Goal: Check status: Check status

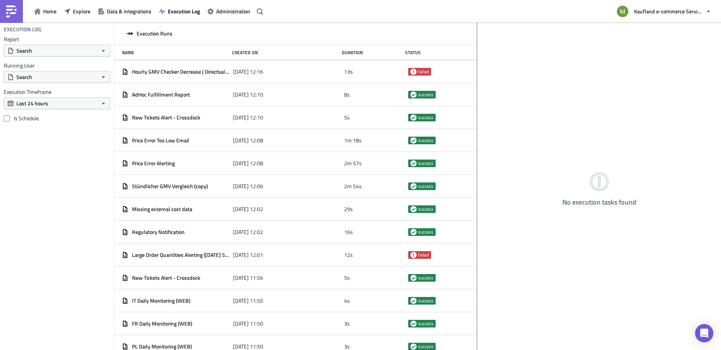
drag, startPoint x: 236, startPoint y: 120, endPoint x: 477, endPoint y: 144, distance: 241.6
click at [477, 144] on div at bounding box center [477, 187] width 1 height 329
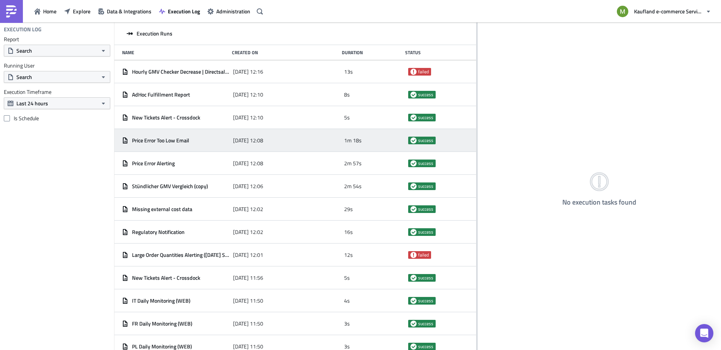
click at [181, 138] on span "Price Error Too Low Email" at bounding box center [160, 140] width 57 height 7
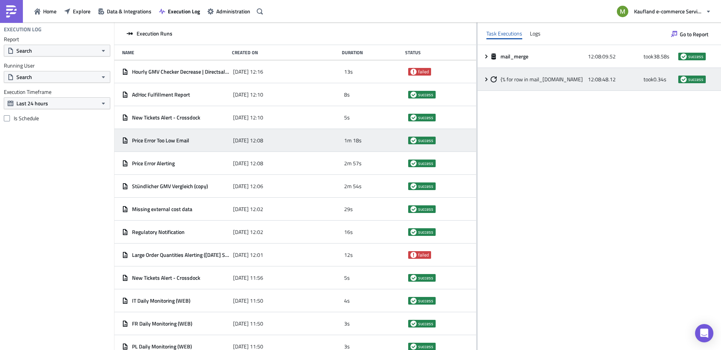
click at [489, 82] on div "{% for row in mail_[DOMAIN_NAME] %} 12:08:48.12 took 0.34 s success" at bounding box center [600, 79] width 244 height 23
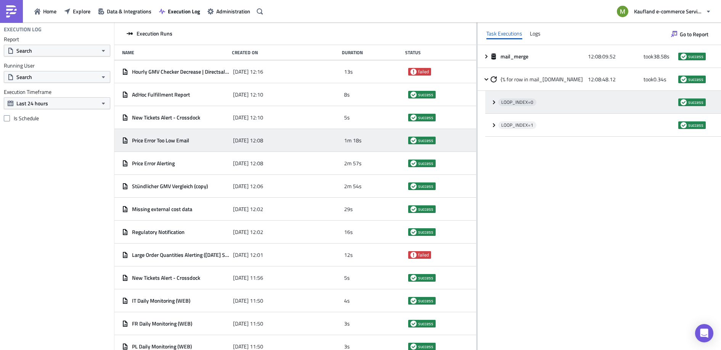
click at [497, 103] on icon at bounding box center [494, 102] width 6 height 6
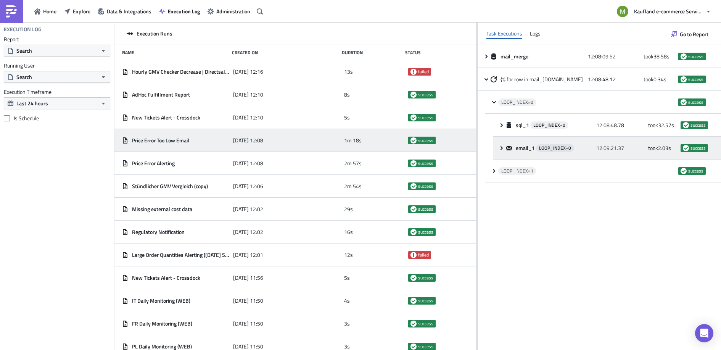
click at [502, 146] on icon at bounding box center [502, 148] width 6 height 6
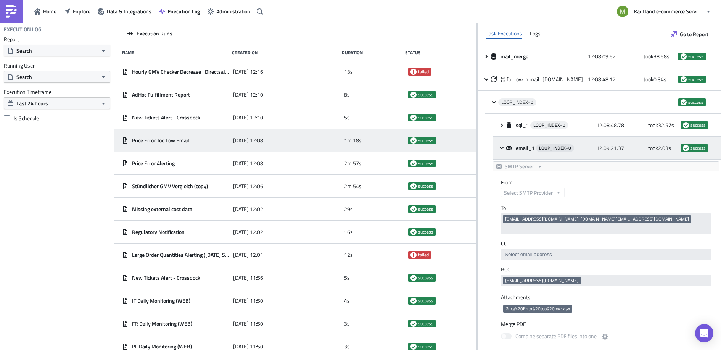
click at [502, 146] on icon at bounding box center [502, 148] width 6 height 6
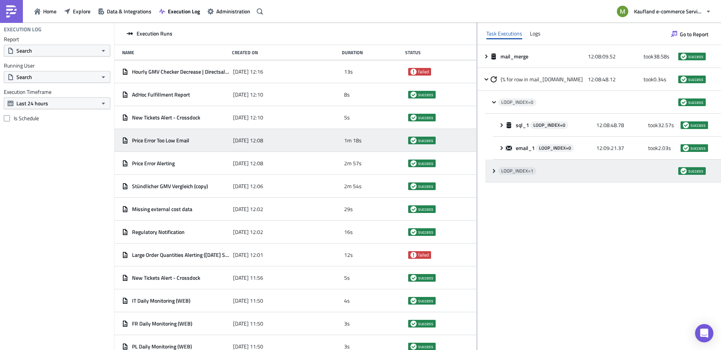
click at [498, 172] on span at bounding box center [494, 171] width 7 height 6
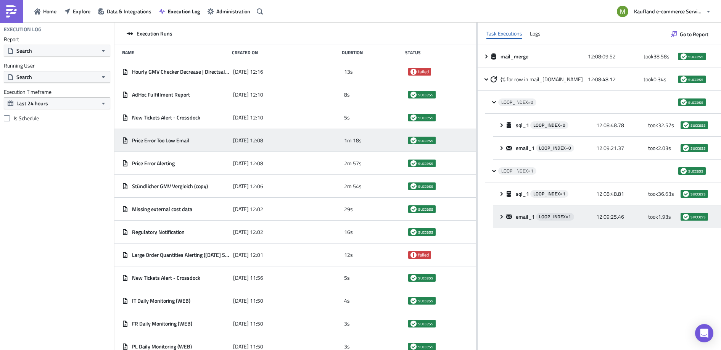
click at [507, 214] on icon at bounding box center [509, 217] width 6 height 6
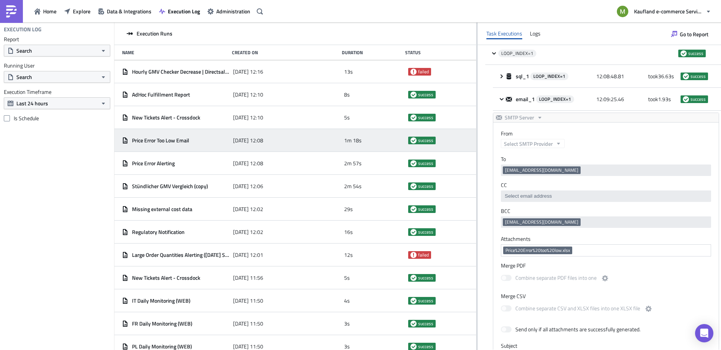
scroll to position [181, 0]
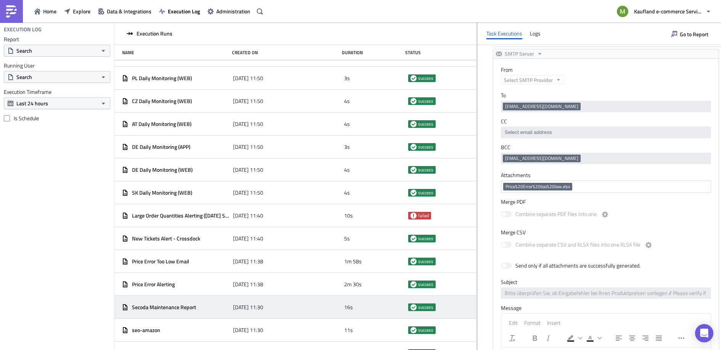
drag, startPoint x: 473, startPoint y: 205, endPoint x: 436, endPoint y: 328, distance: 129.0
click at [437, 332] on div "Hourly GMV Checker Decrease | Directsales [DATE] 12:16 13s failed AdHoc Fulfill…" at bounding box center [296, 205] width 362 height 291
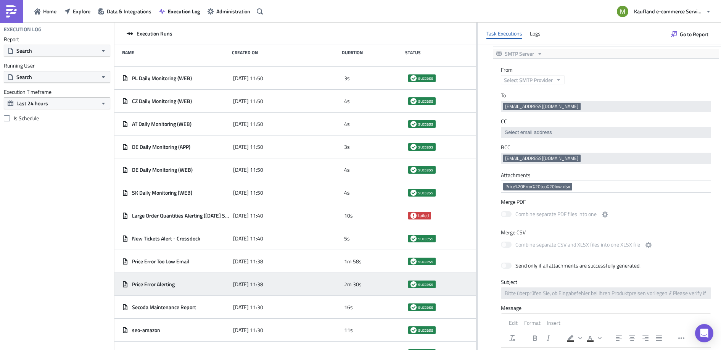
scroll to position [253, 0]
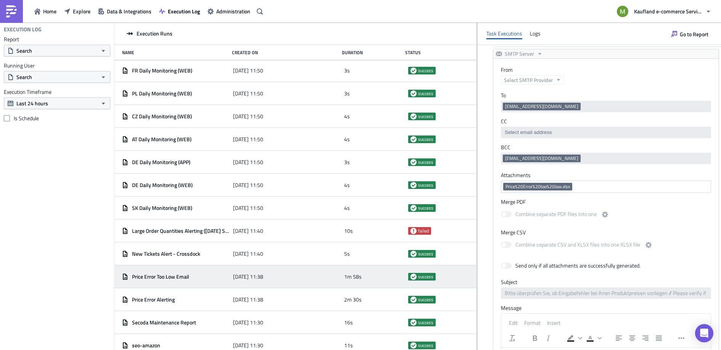
click at [187, 277] on span "Price Error Too Low Email" at bounding box center [160, 276] width 57 height 7
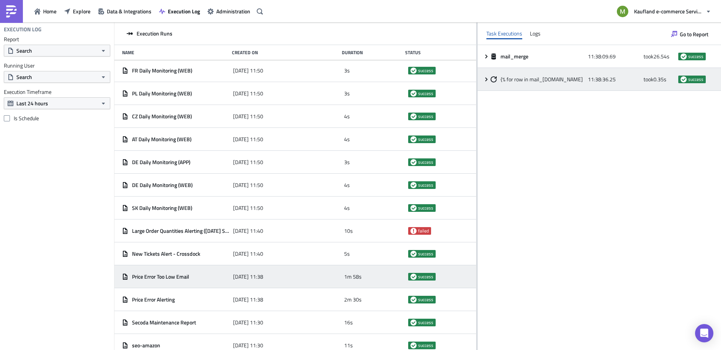
click at [484, 84] on div "{% for row in mail_[DOMAIN_NAME] %} 11:38:36.25 took 0.35 s success" at bounding box center [600, 79] width 244 height 23
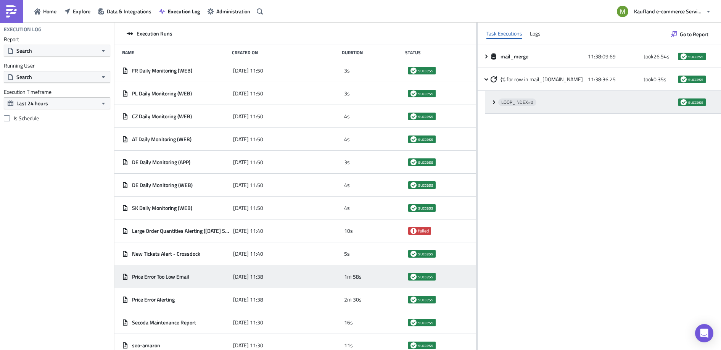
click at [492, 102] on icon at bounding box center [494, 102] width 6 height 6
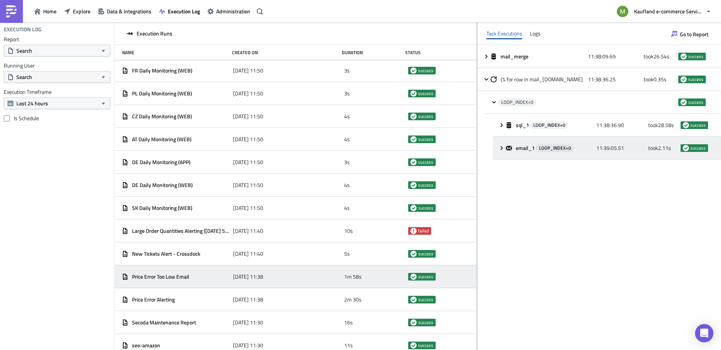
click at [505, 147] on icon at bounding box center [502, 148] width 6 height 6
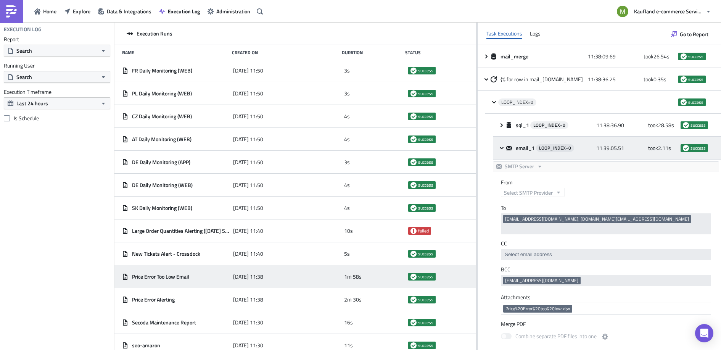
scroll to position [0, 0]
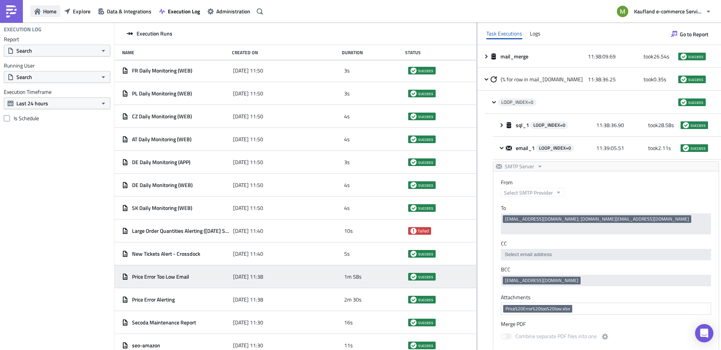
click at [51, 12] on span "Home" at bounding box center [49, 11] width 13 height 8
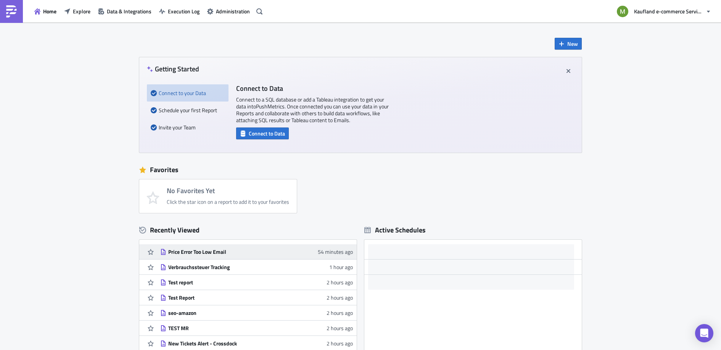
click at [192, 254] on div "Price Error Too Low Email" at bounding box center [235, 251] width 134 height 7
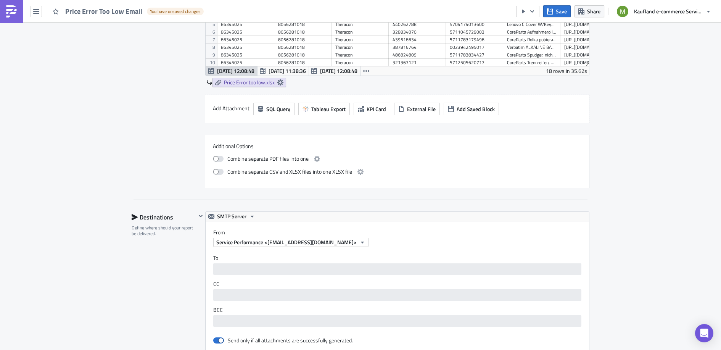
scroll to position [720, 0]
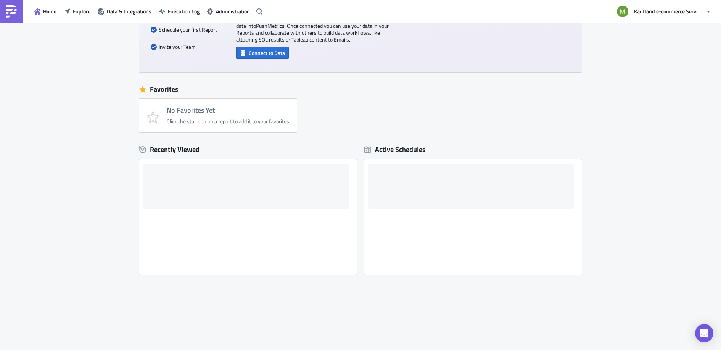
scroll to position [81, 0]
